Goal: Task Accomplishment & Management: Use online tool/utility

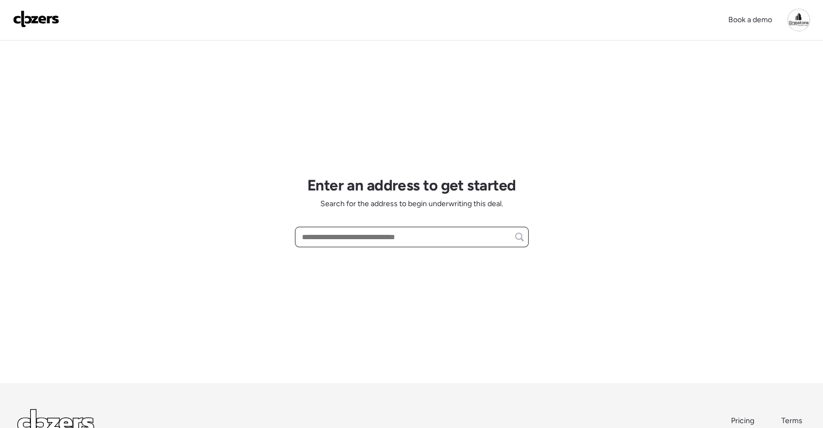
click at [337, 240] on input "text" at bounding box center [412, 237] width 224 height 15
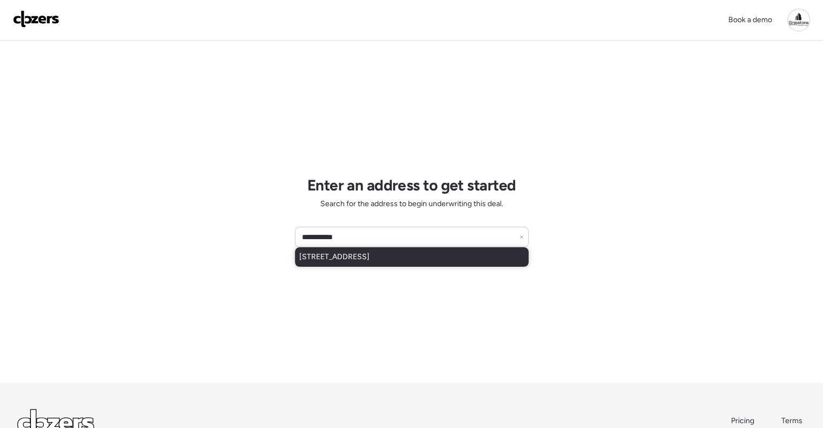
click at [370, 257] on span "[STREET_ADDRESS]" at bounding box center [334, 257] width 70 height 11
type input "**********"
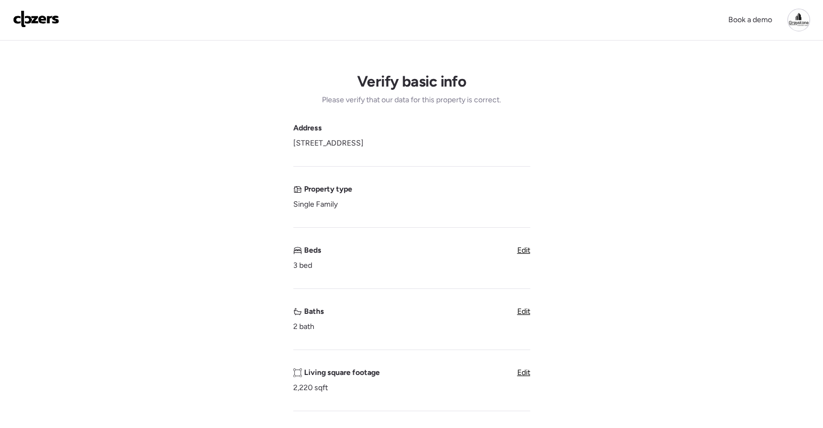
click at [524, 371] on span "Edit" at bounding box center [524, 372] width 13 height 9
drag, startPoint x: 283, startPoint y: 389, endPoint x: 264, endPoint y: 387, distance: 18.5
type input "****"
click at [309, 415] on span "Save" at bounding box center [306, 418] width 17 height 11
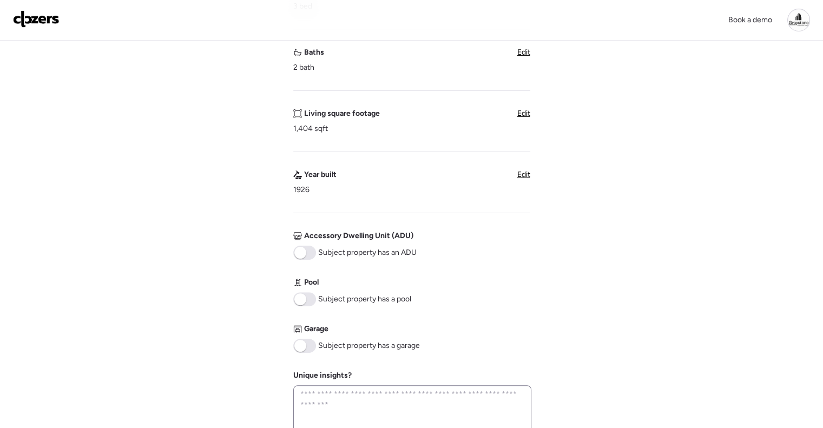
scroll to position [325, 0]
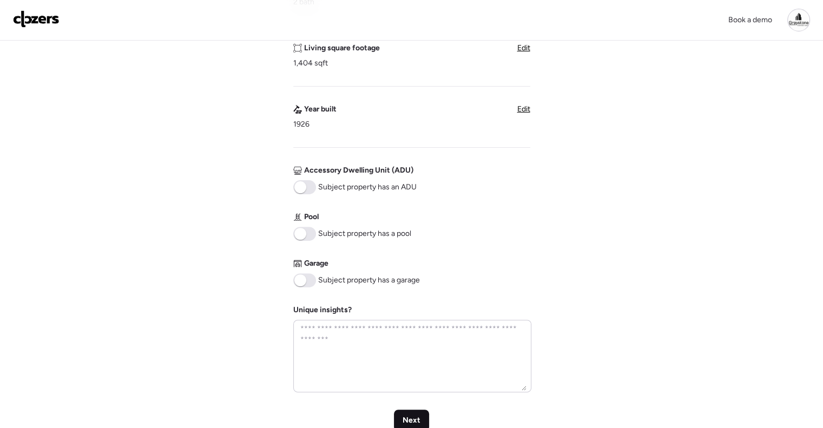
click at [401, 417] on div "Next" at bounding box center [411, 421] width 35 height 22
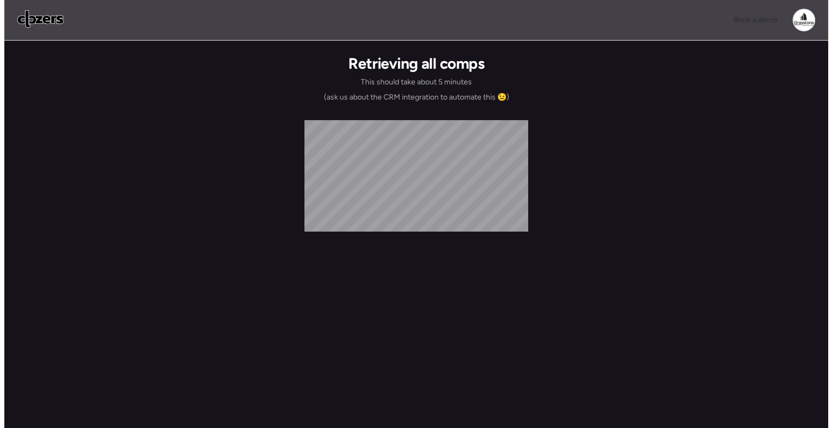
scroll to position [0, 0]
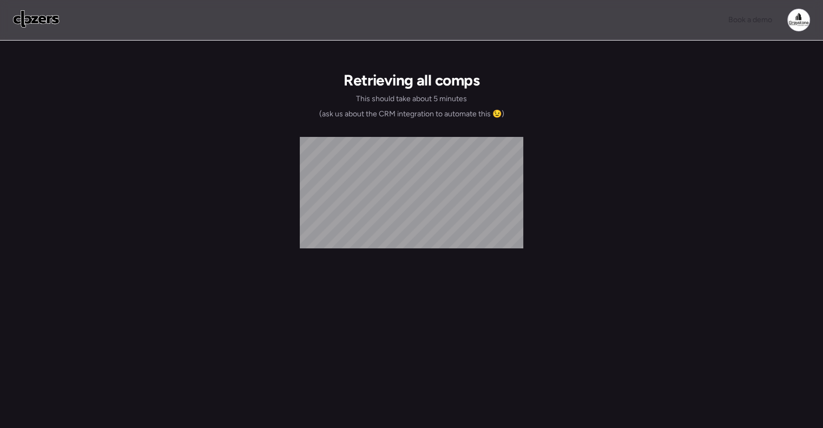
click at [552, 207] on div "Retrieving all comps This should take about 5 minutes (ask us about the CRM int…" at bounding box center [412, 249] width 806 height 416
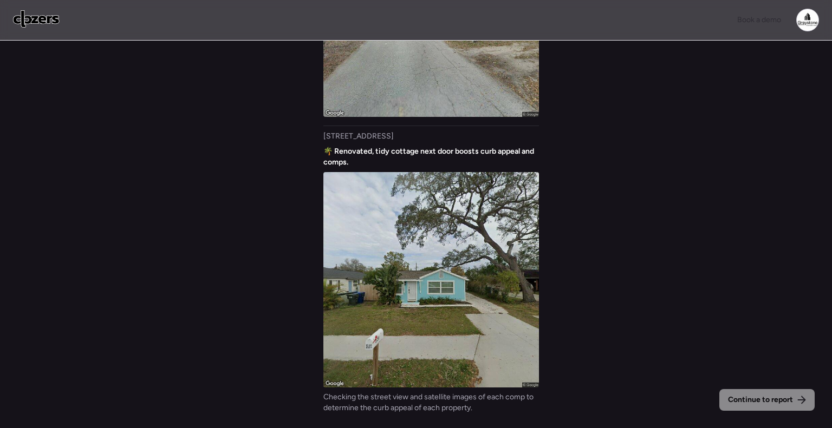
click at [658, 247] on div "Continue to report Gathering all comps... I found 100 possible comps near [STRE…" at bounding box center [416, 236] width 832 height 390
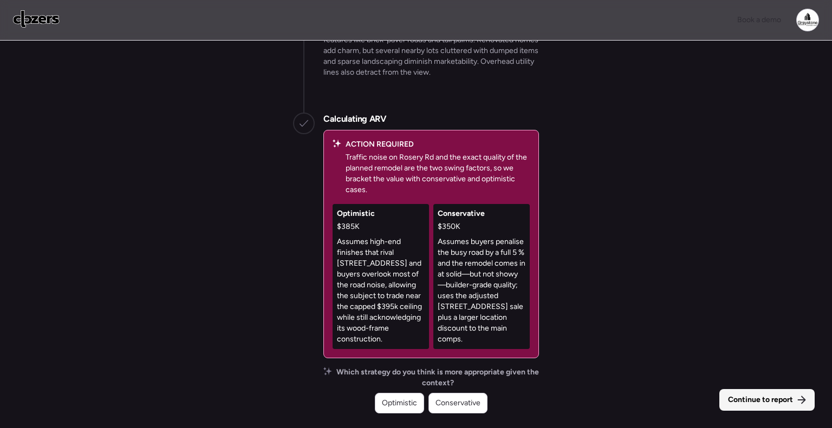
click at [751, 409] on div "Continue to report" at bounding box center [766, 400] width 95 height 22
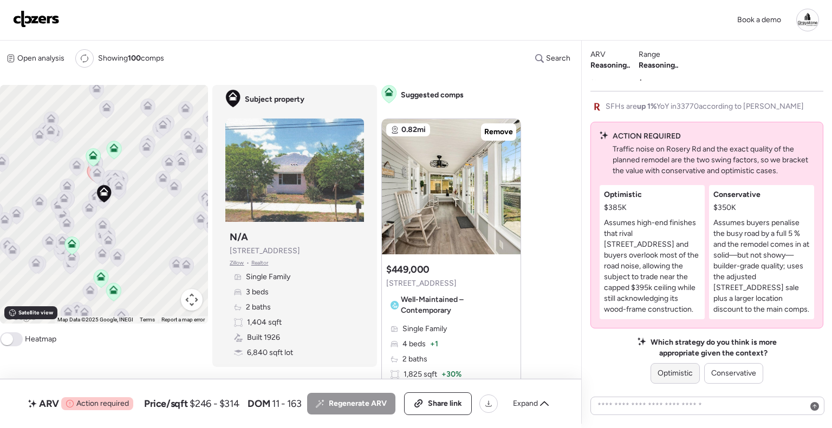
click at [686, 376] on span "Optimistic" at bounding box center [674, 373] width 35 height 11
